Goal: Find specific page/section: Find specific page/section

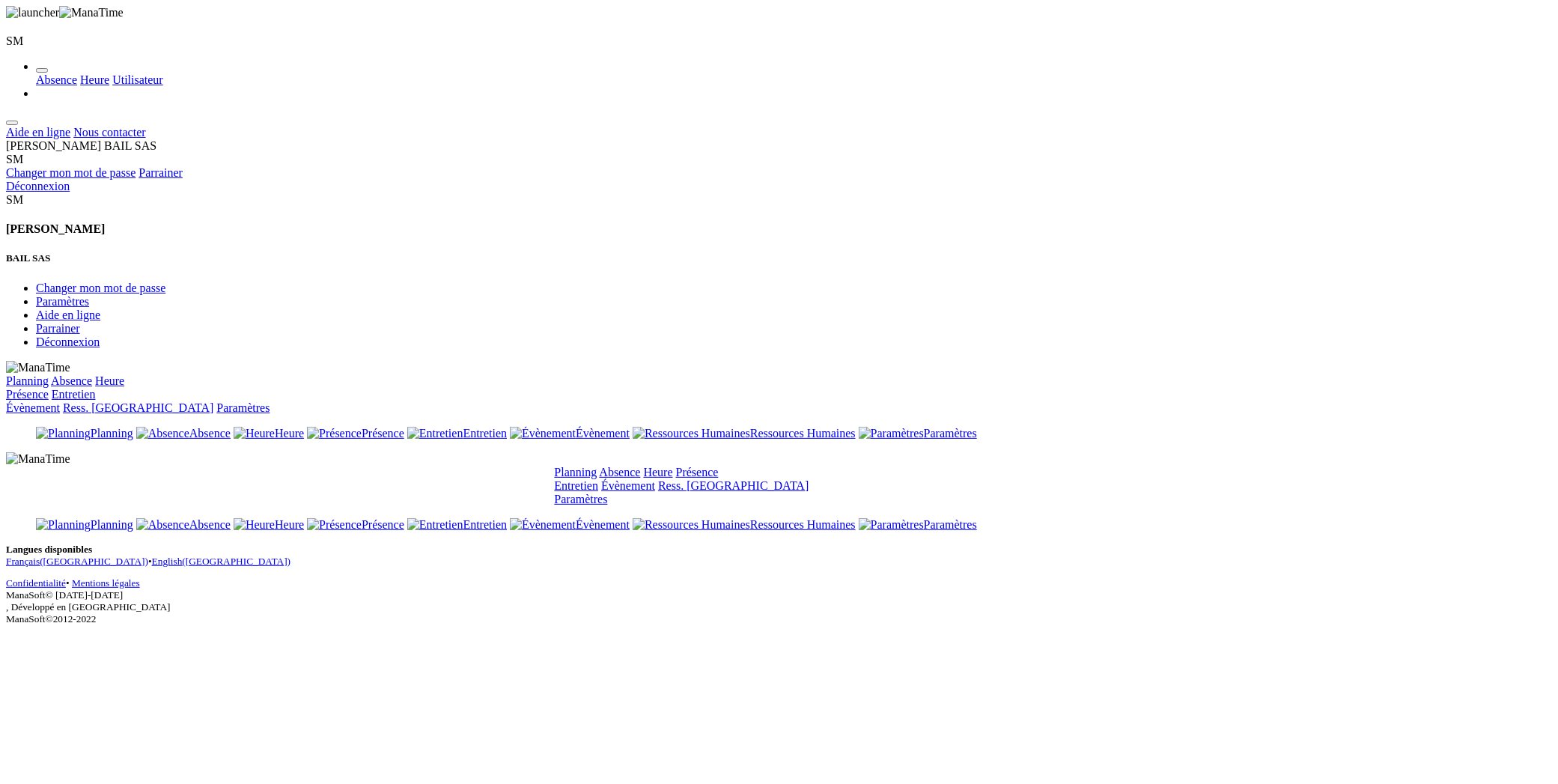
click at [641, 465] on link "Absence" at bounding box center [620, 472] width 42 height 13
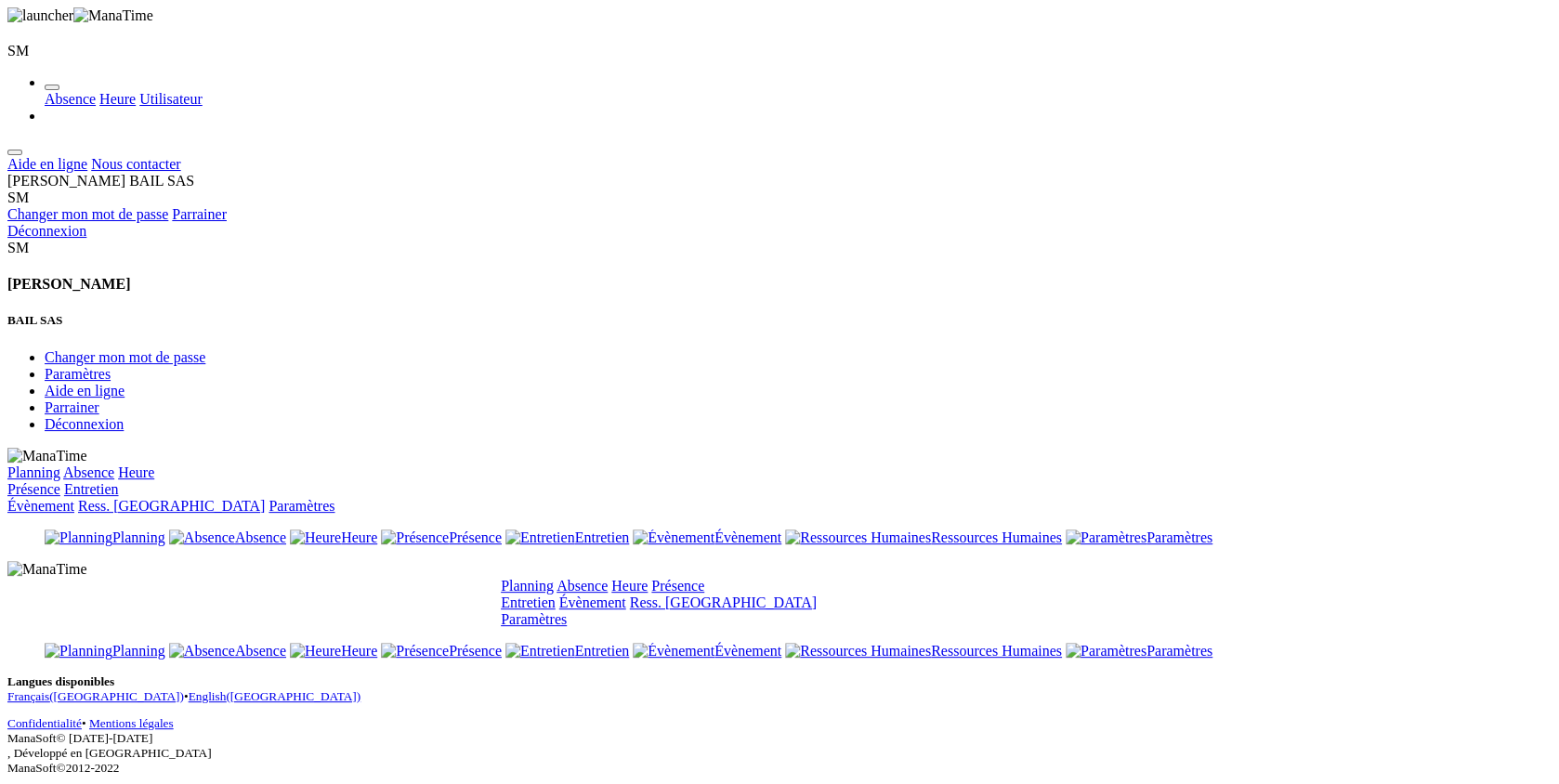
click at [648, 578] on link "Heure" at bounding box center [630, 585] width 36 height 16
click at [817, 595] on link "Ress. [GEOGRAPHIC_DATA]" at bounding box center [724, 603] width 187 height 16
